Goal: Task Accomplishment & Management: Manage account settings

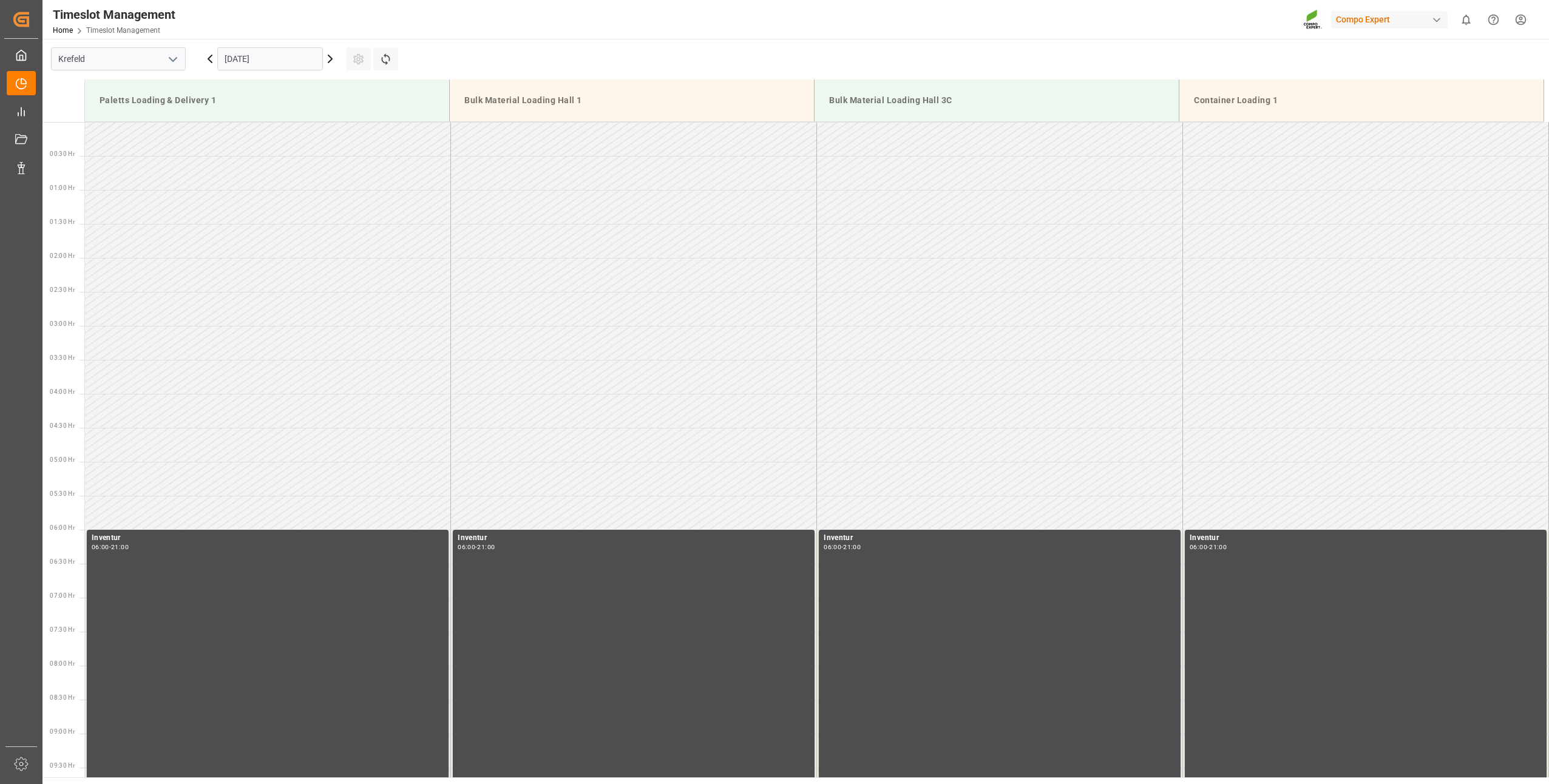
scroll to position [468, 0]
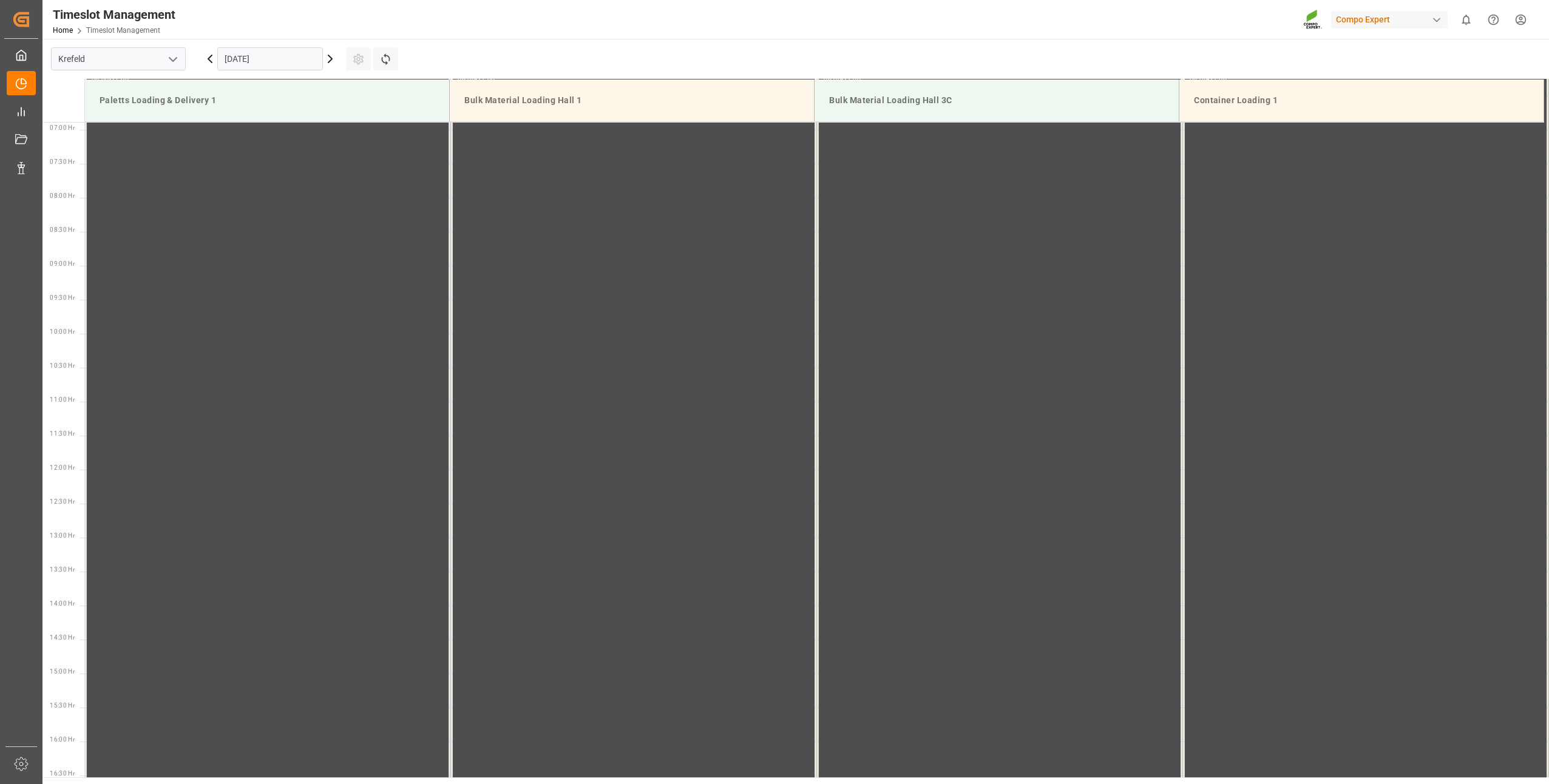
click at [255, 58] on input "[DATE]" at bounding box center [270, 59] width 106 height 23
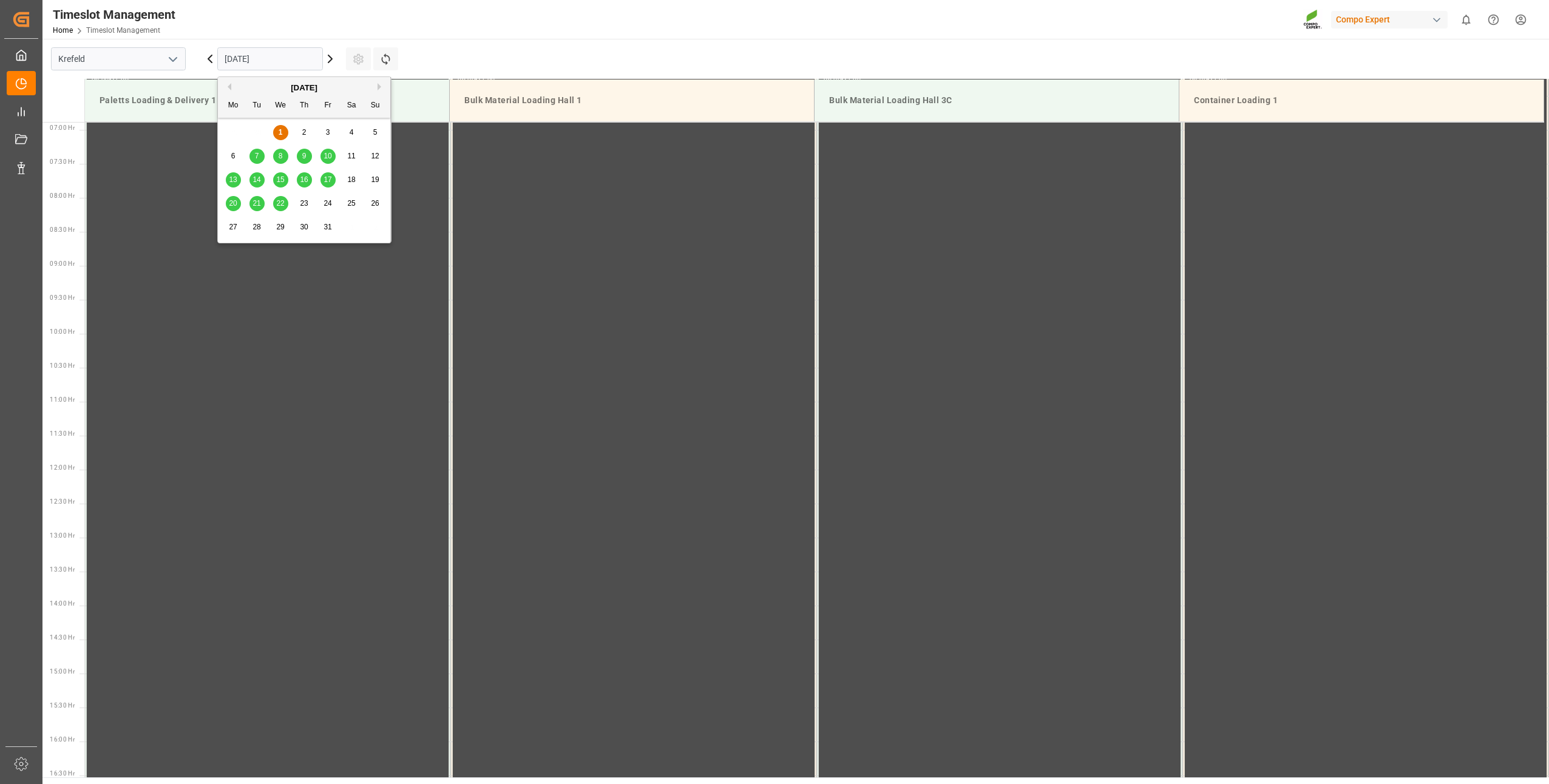
click at [232, 159] on span "6" at bounding box center [233, 155] width 5 height 8
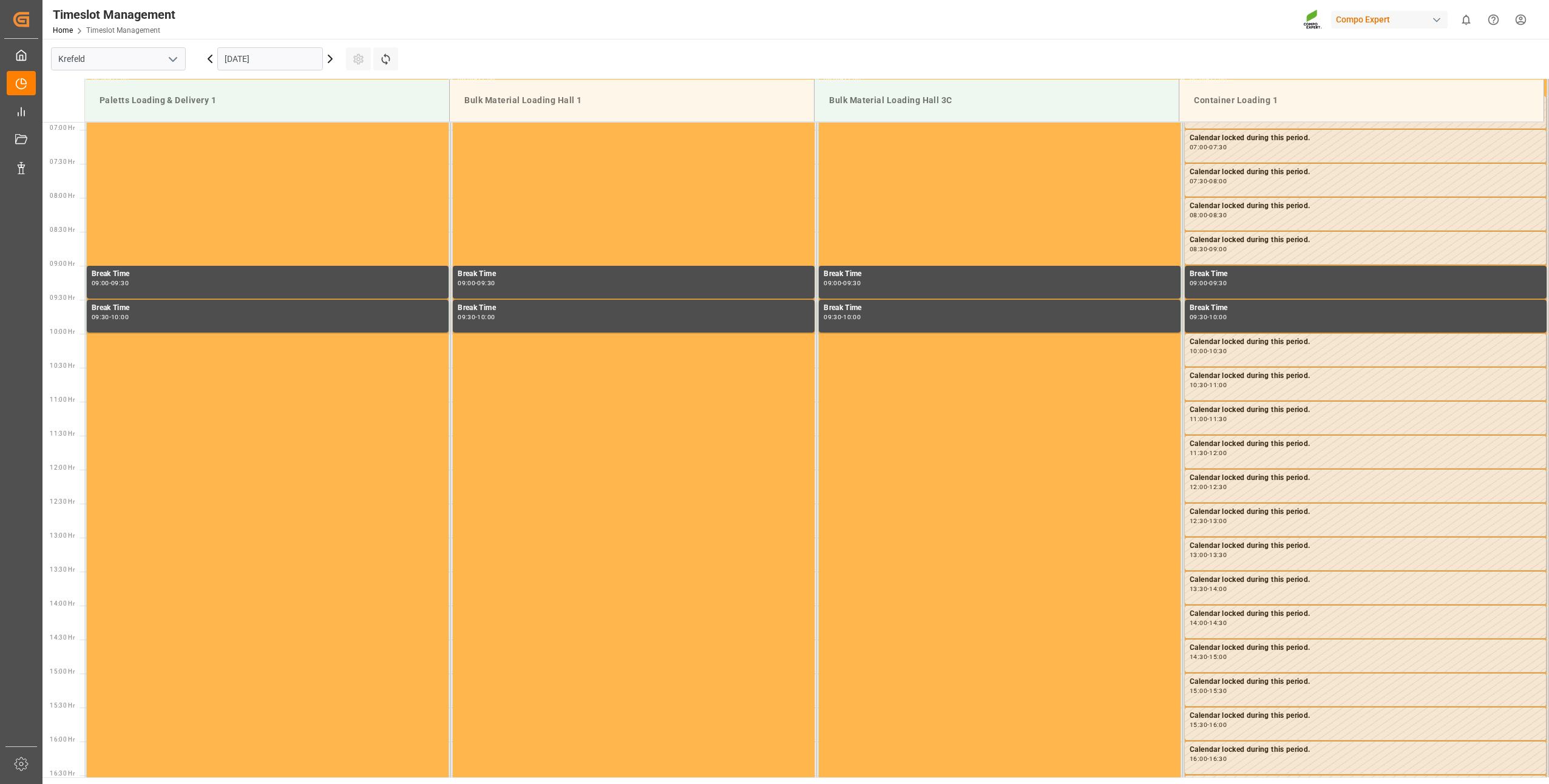
click at [295, 59] on input "[DATE]" at bounding box center [270, 59] width 106 height 23
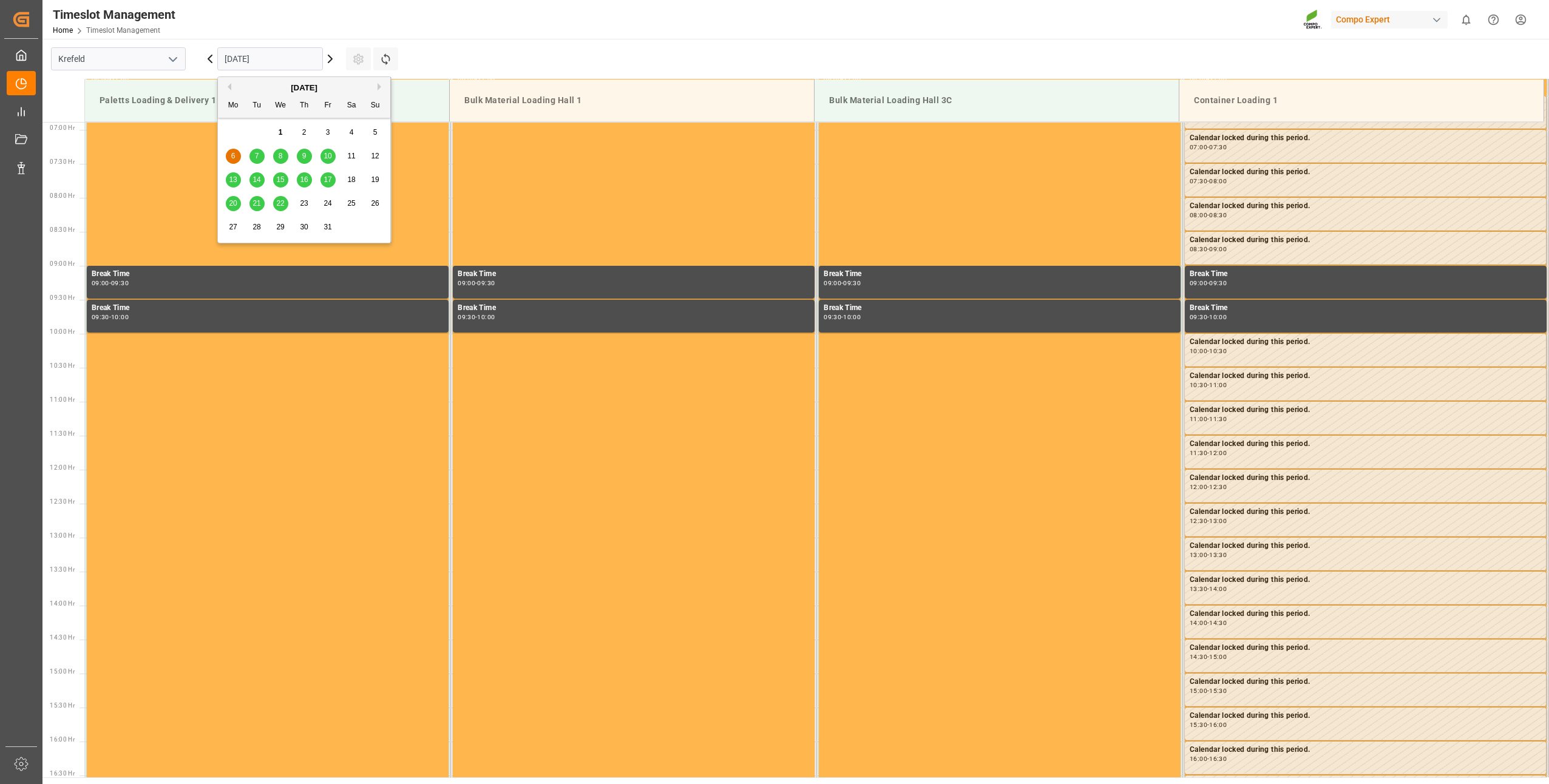
click at [255, 150] on div "7" at bounding box center [257, 157] width 15 height 15
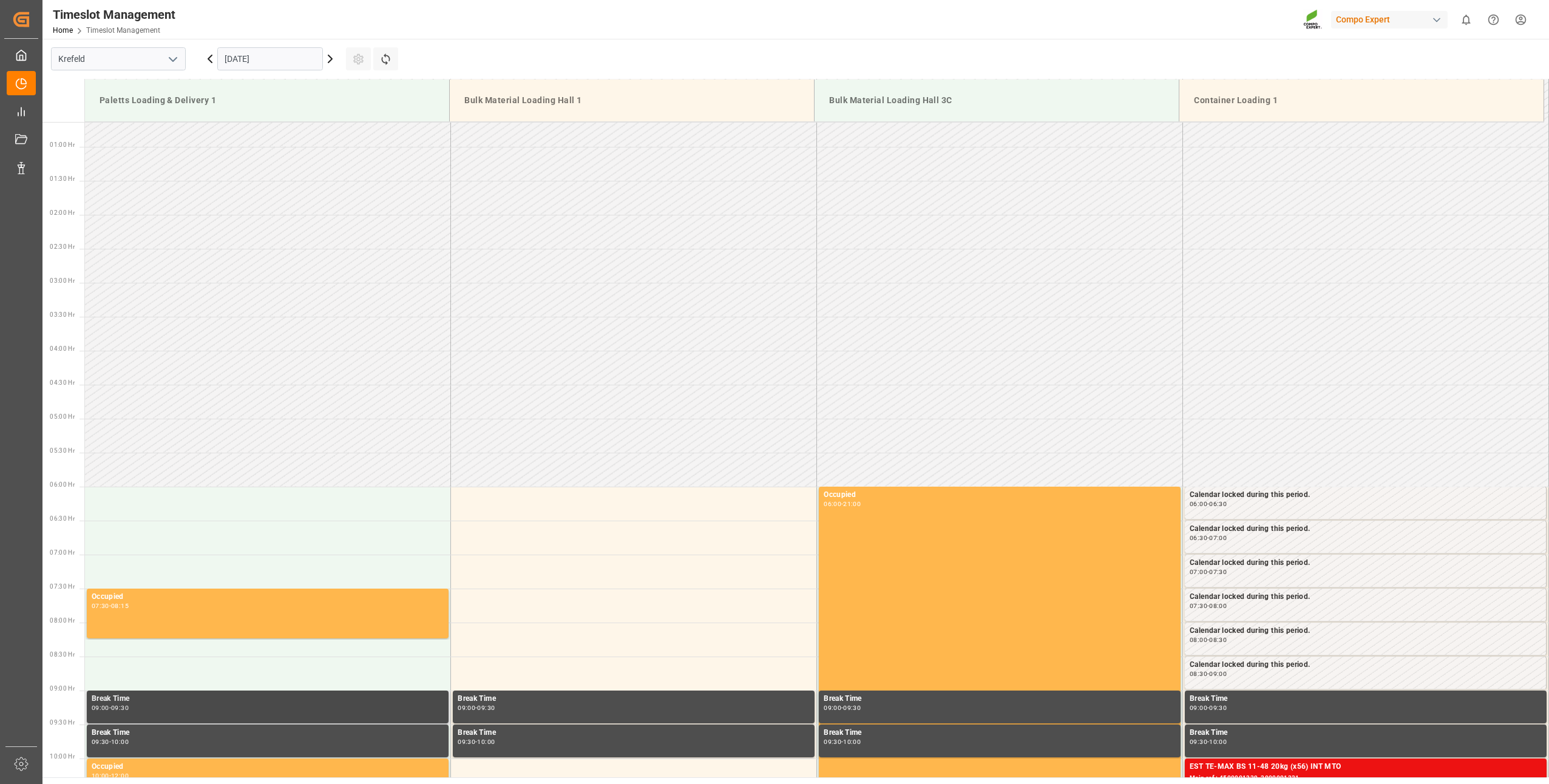
scroll to position [0, 0]
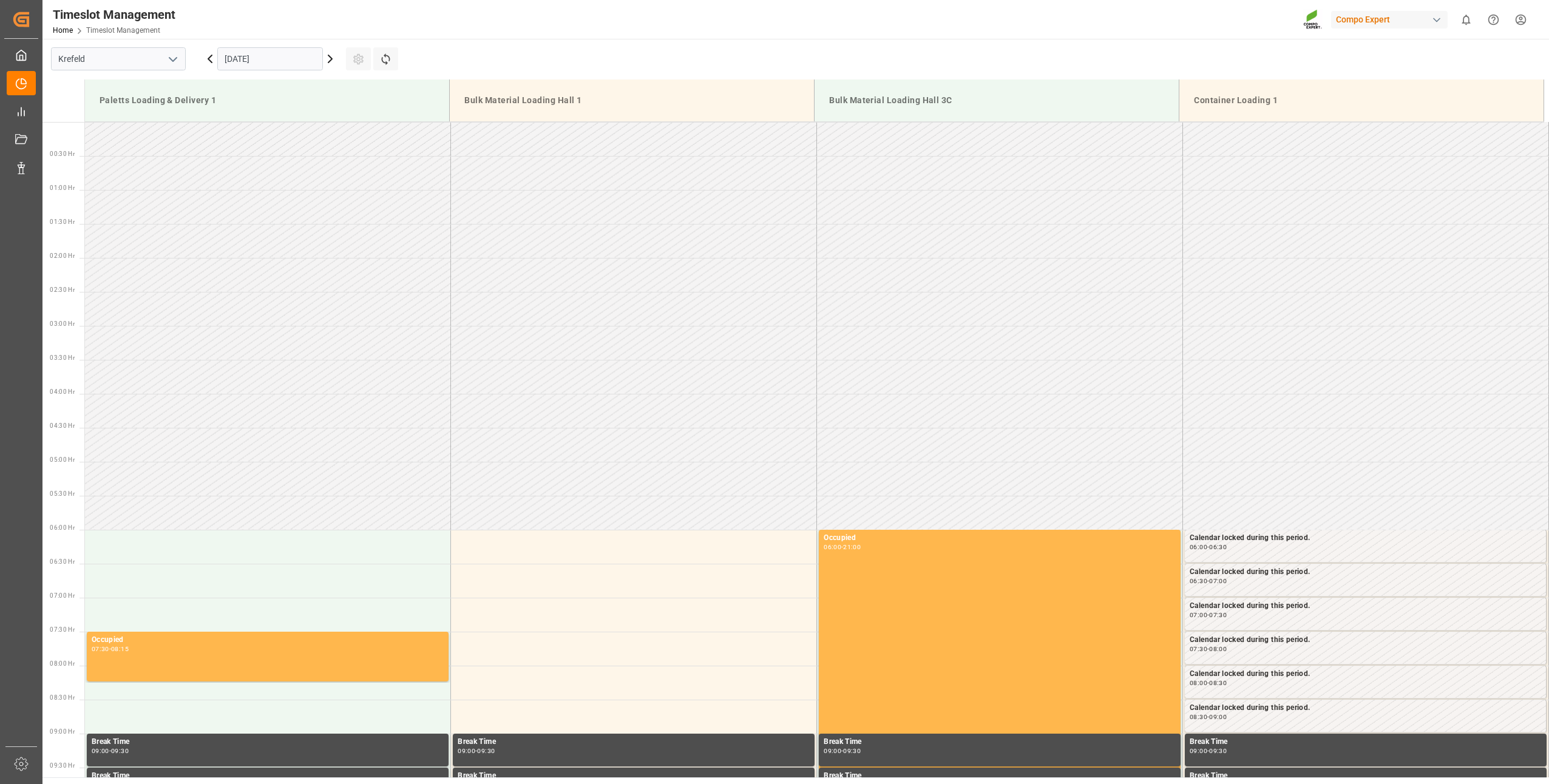
click at [248, 54] on input "[DATE]" at bounding box center [270, 59] width 106 height 23
click at [281, 163] on div "8" at bounding box center [281, 157] width 15 height 15
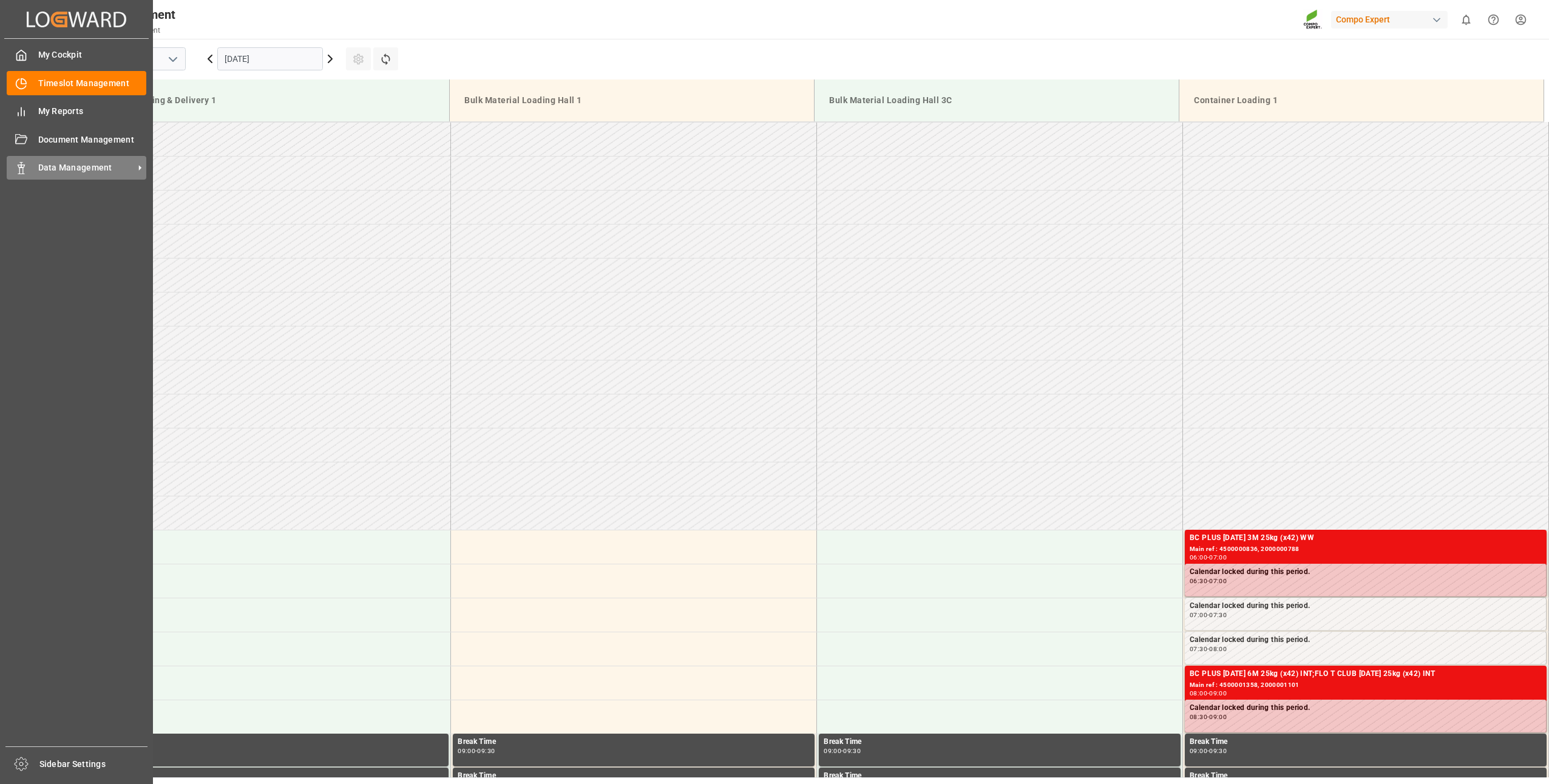
click at [20, 172] on rect at bounding box center [21, 170] width 4 height 7
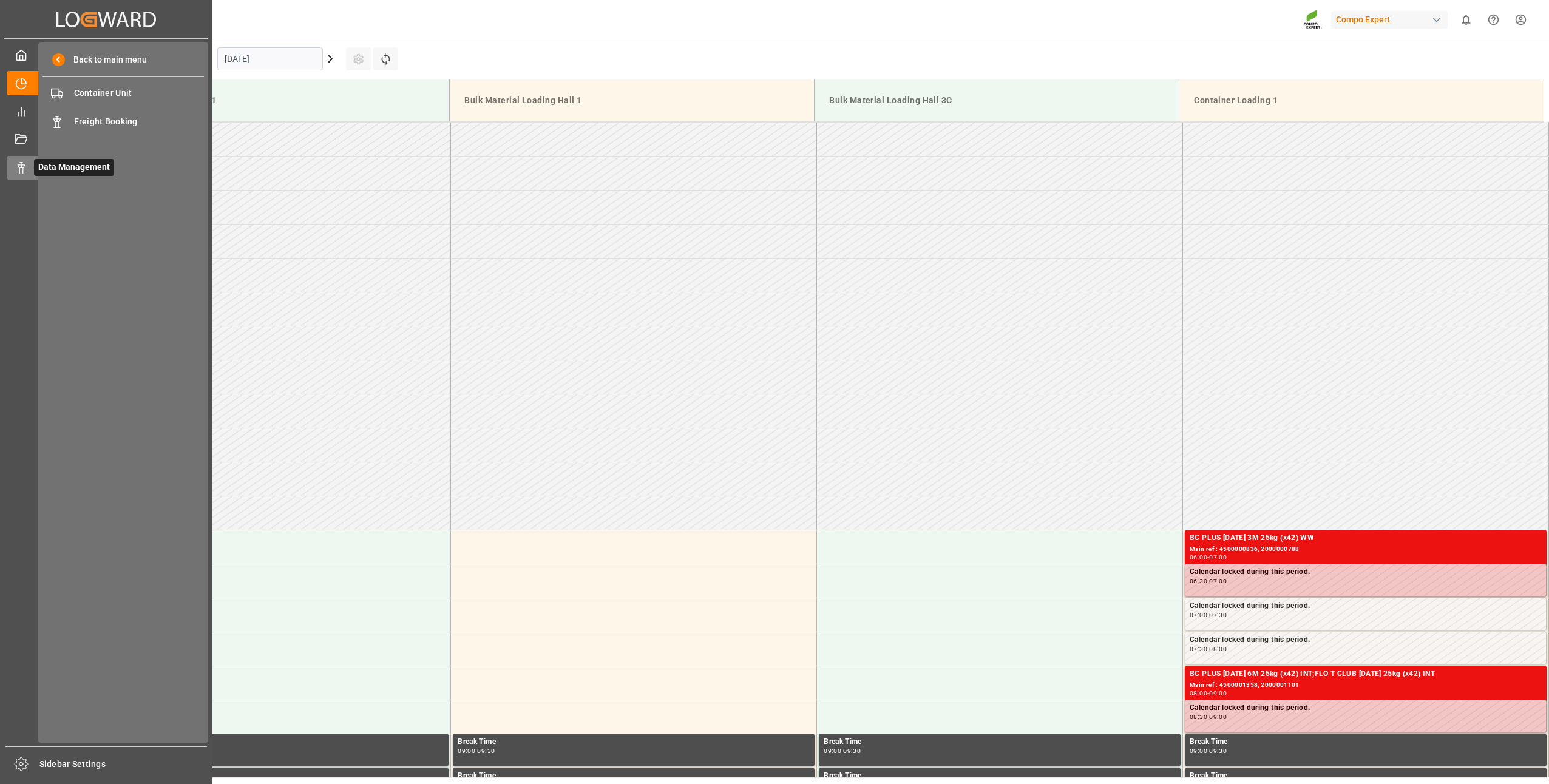
click at [23, 166] on icon at bounding box center [35, 167] width 25 height 25
click at [88, 116] on span "Freight Booking" at bounding box center [139, 122] width 130 height 13
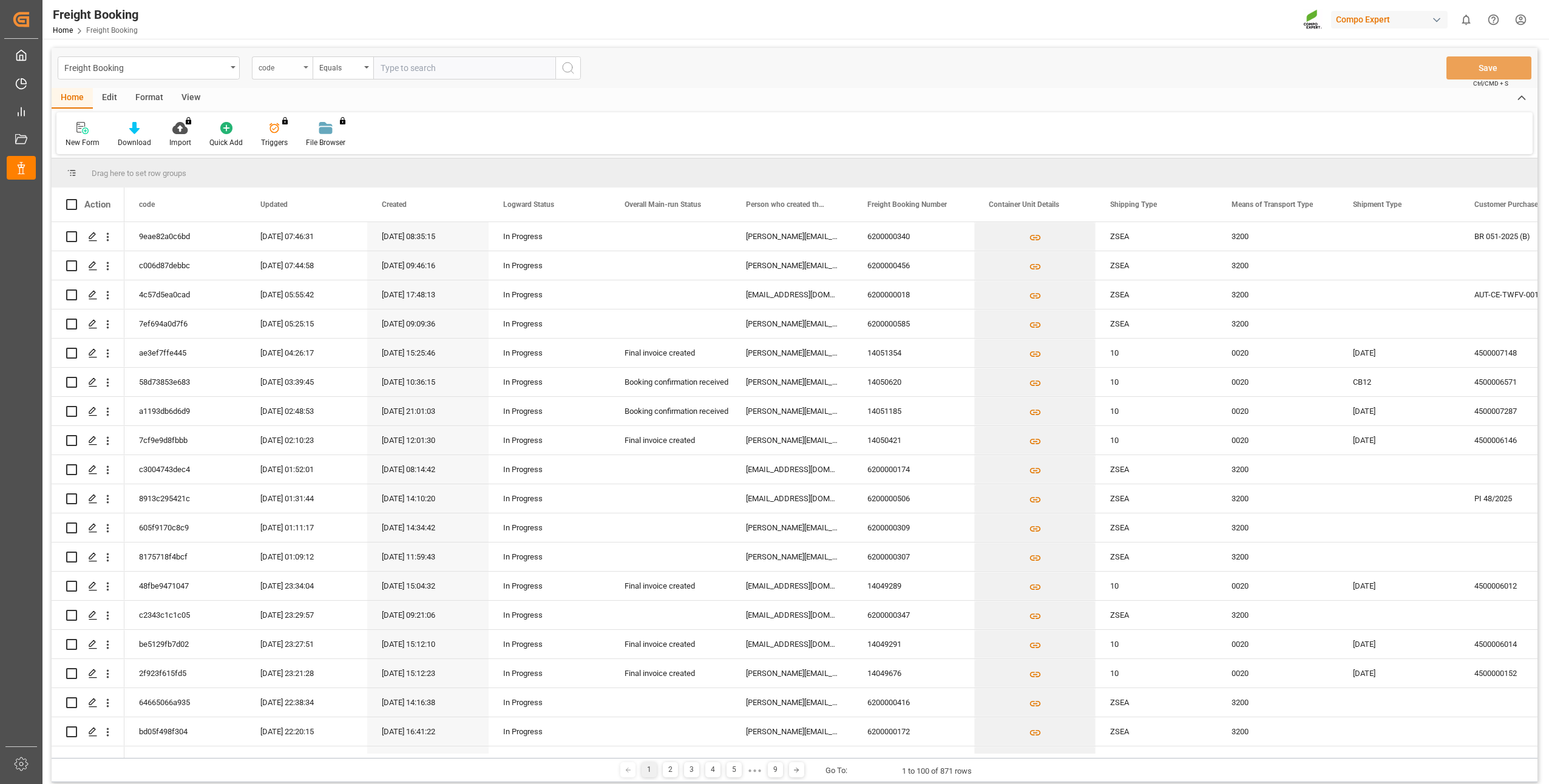
click at [306, 71] on div "code" at bounding box center [282, 68] width 60 height 23
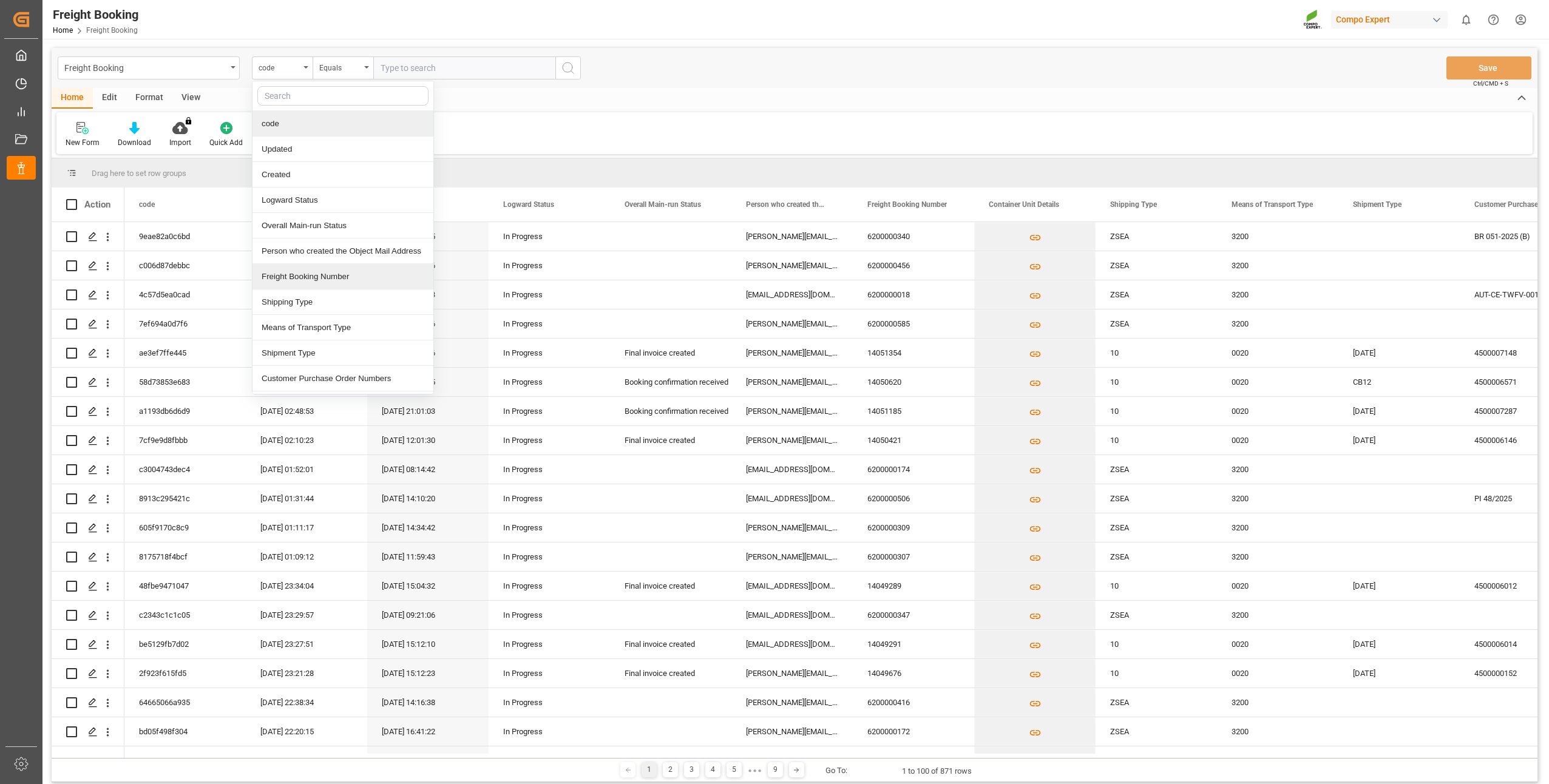
click at [275, 281] on div "Freight Booking Number" at bounding box center [343, 276] width 181 height 25
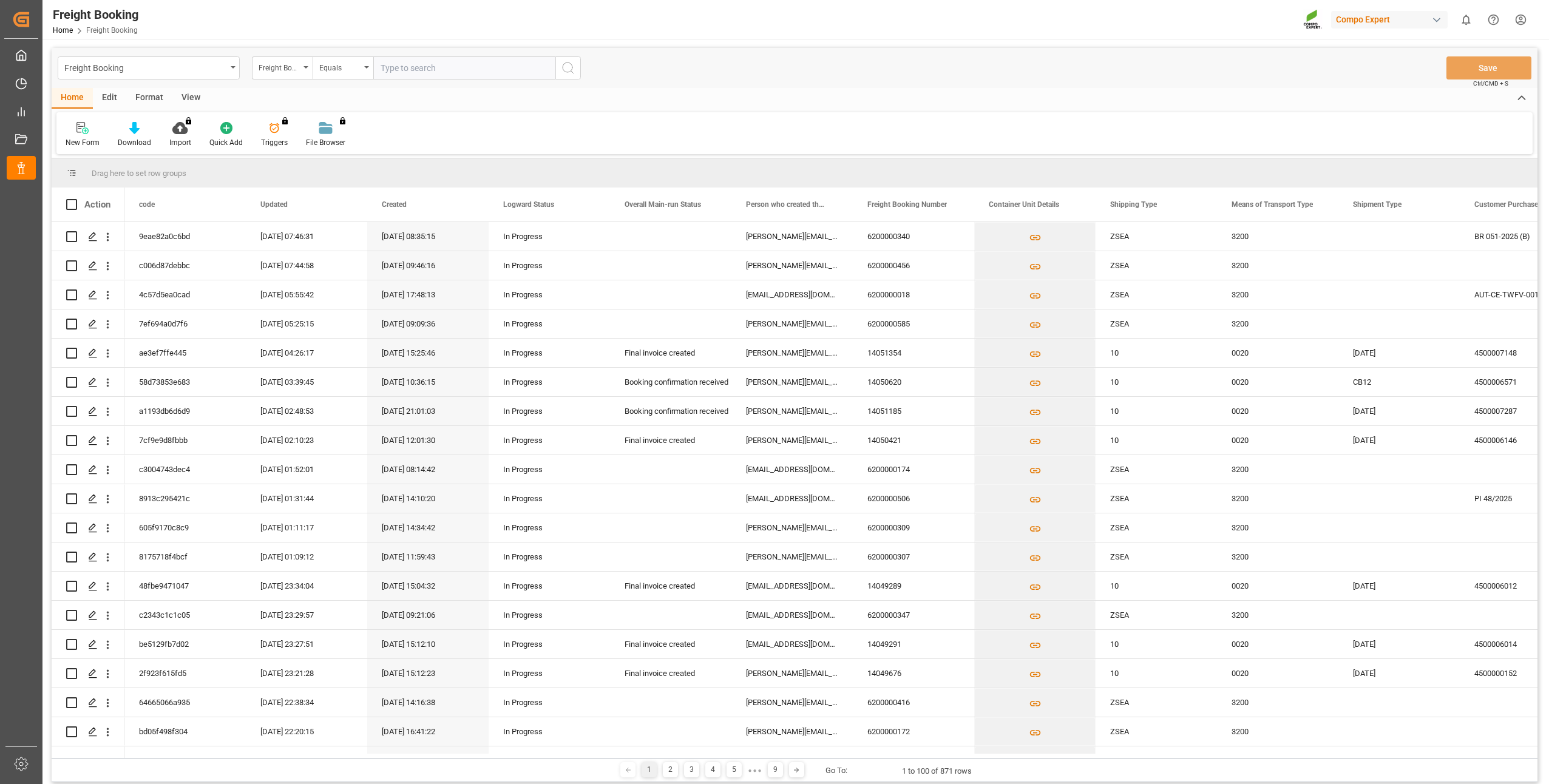
paste input "6200000114"
type input "6200000114"
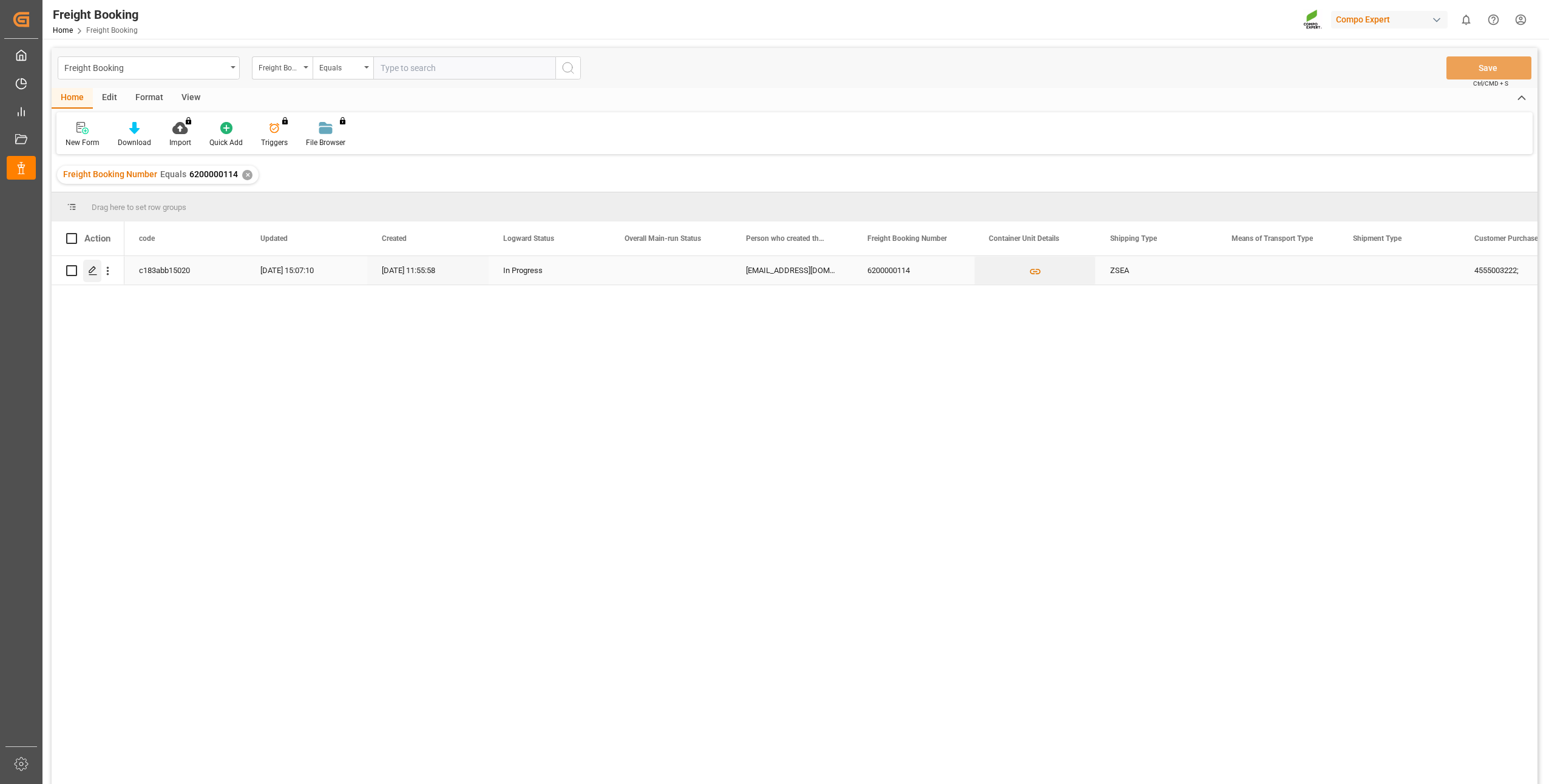
click at [94, 268] on icon "Press SPACE to select this row." at bounding box center [93, 270] width 9 height 9
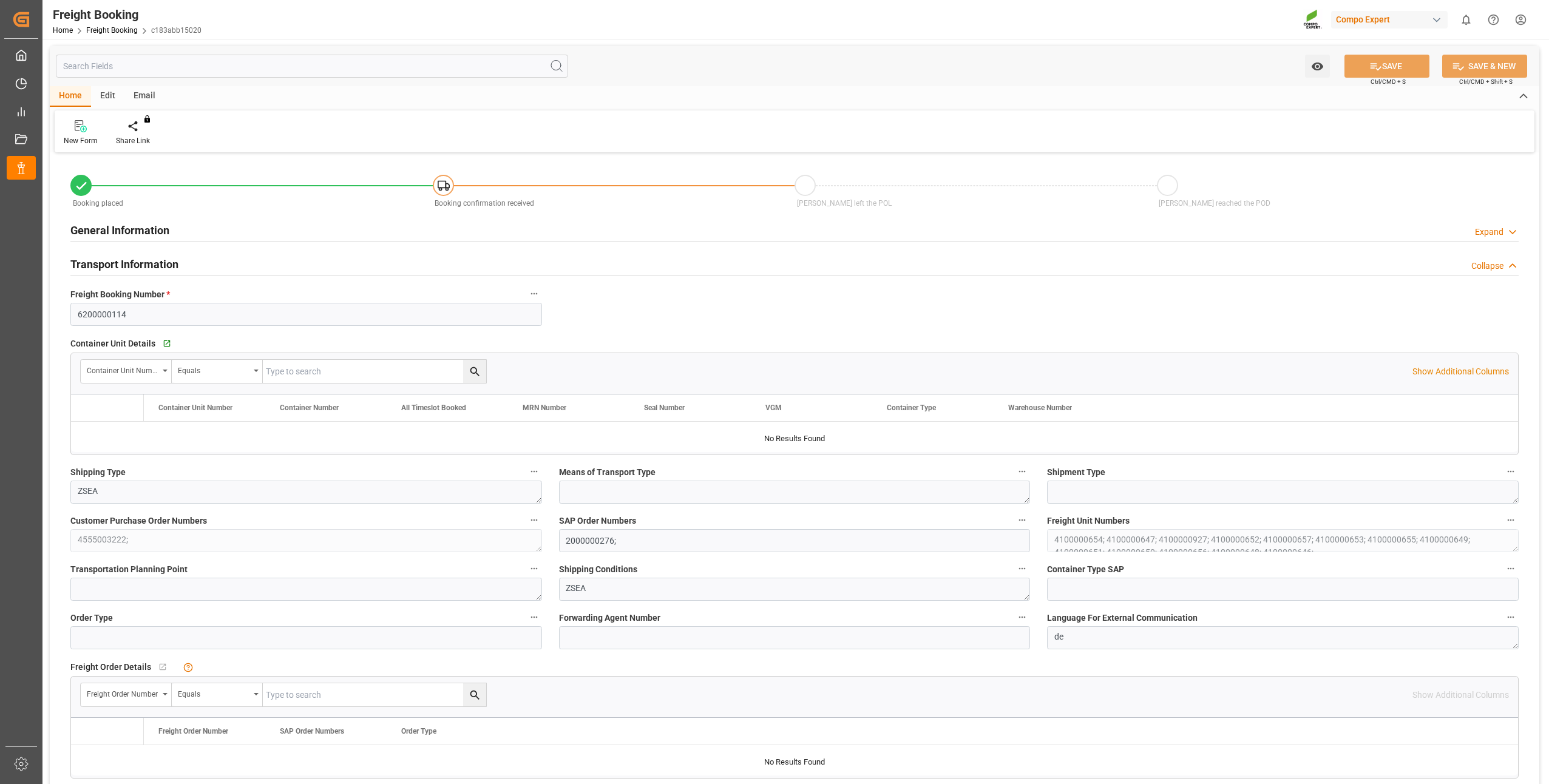
type input "MYPKG"
type input "0"
type input "312000"
type input "[DATE] 01:00"
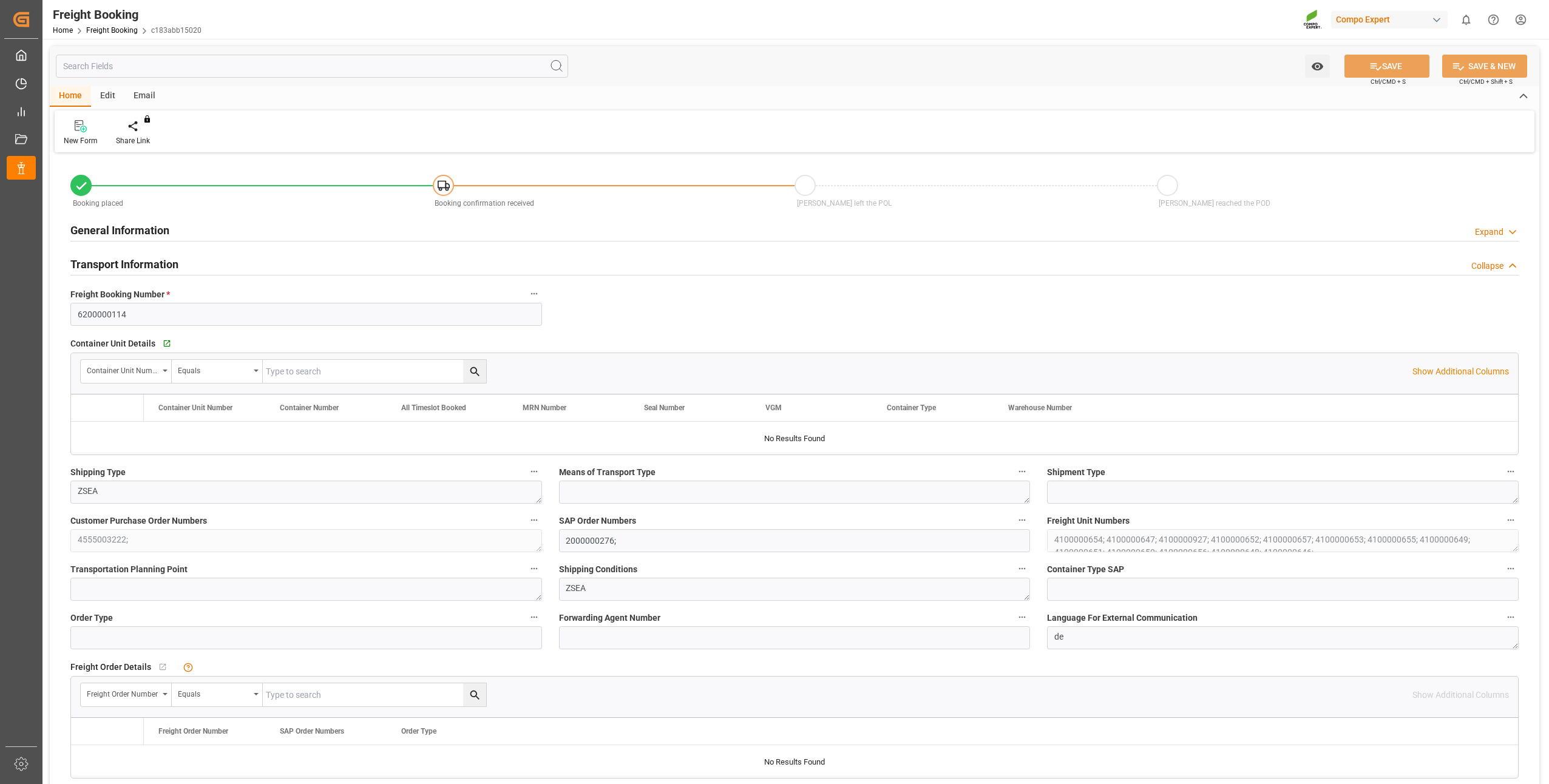
type input "[DATE] 11:56"
type input "[DATE] 11:58"
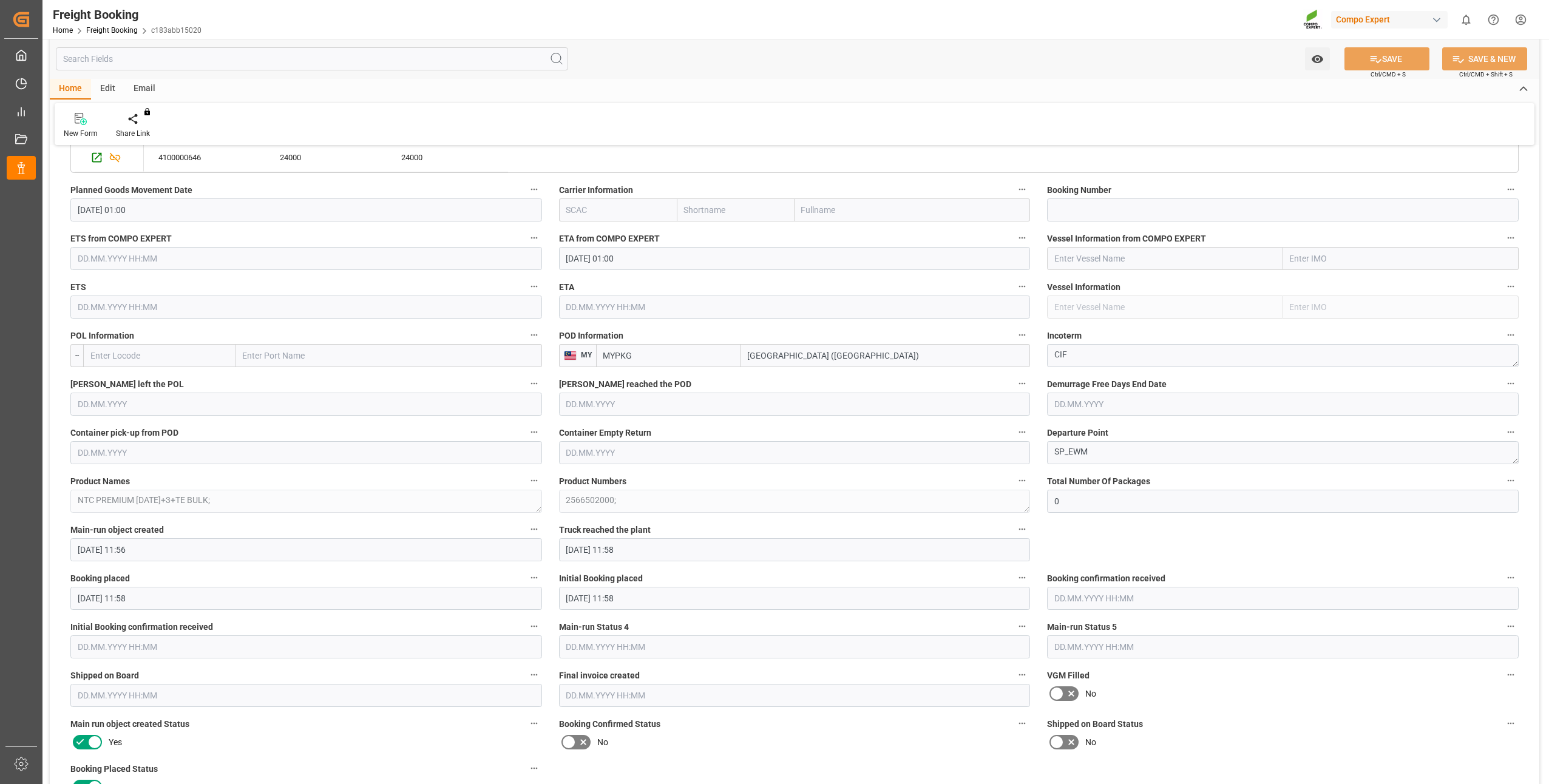
scroll to position [1517, 0]
